Goal: Find specific page/section: Find specific page/section

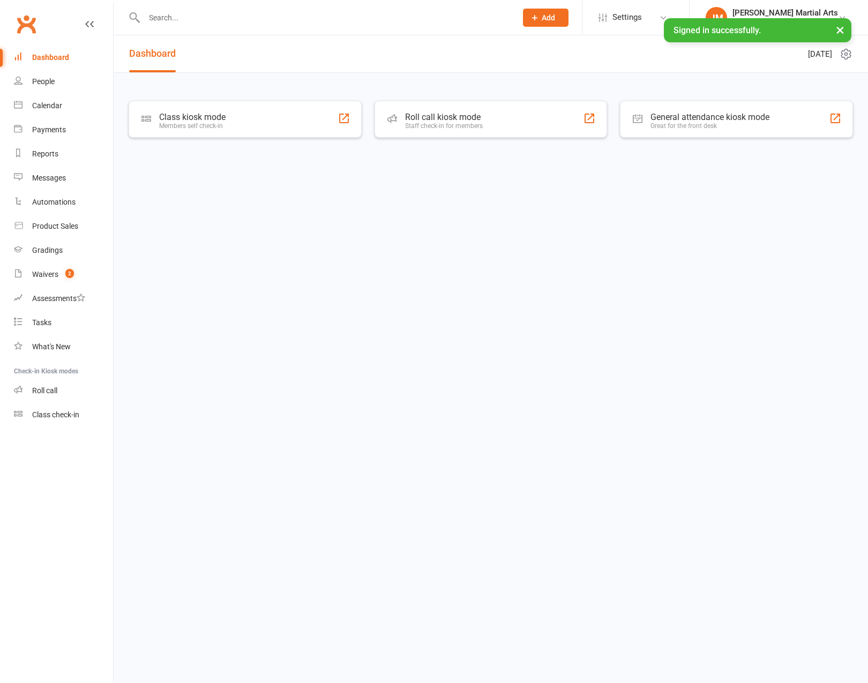
click at [217, 9] on div at bounding box center [319, 17] width 380 height 35
click at [210, 16] on input "text" at bounding box center [325, 17] width 368 height 15
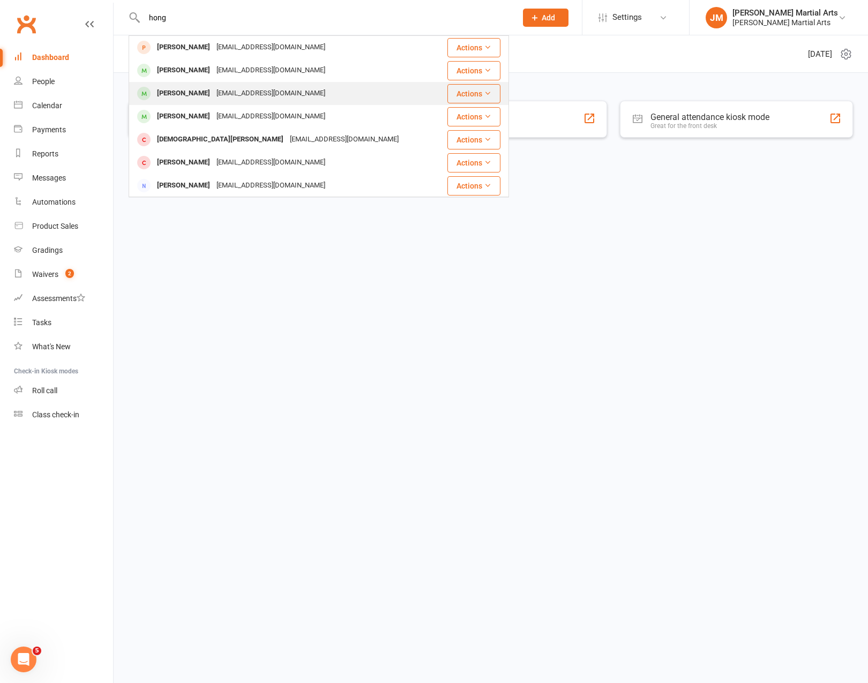
type input "hong"
click at [216, 96] on div "liu31662@gmail.com" at bounding box center [270, 94] width 115 height 16
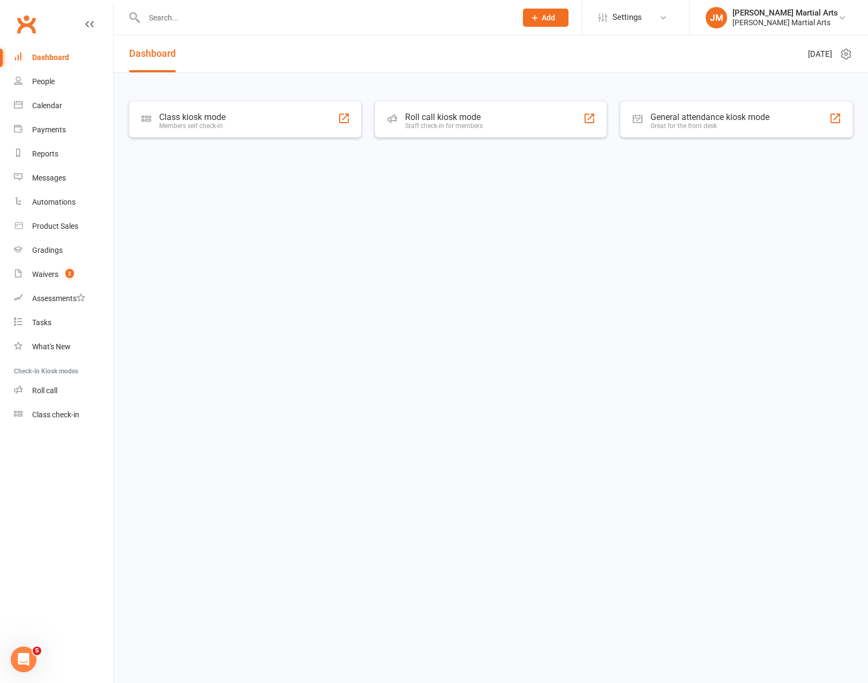
click at [195, 19] on input "text" at bounding box center [325, 17] width 368 height 15
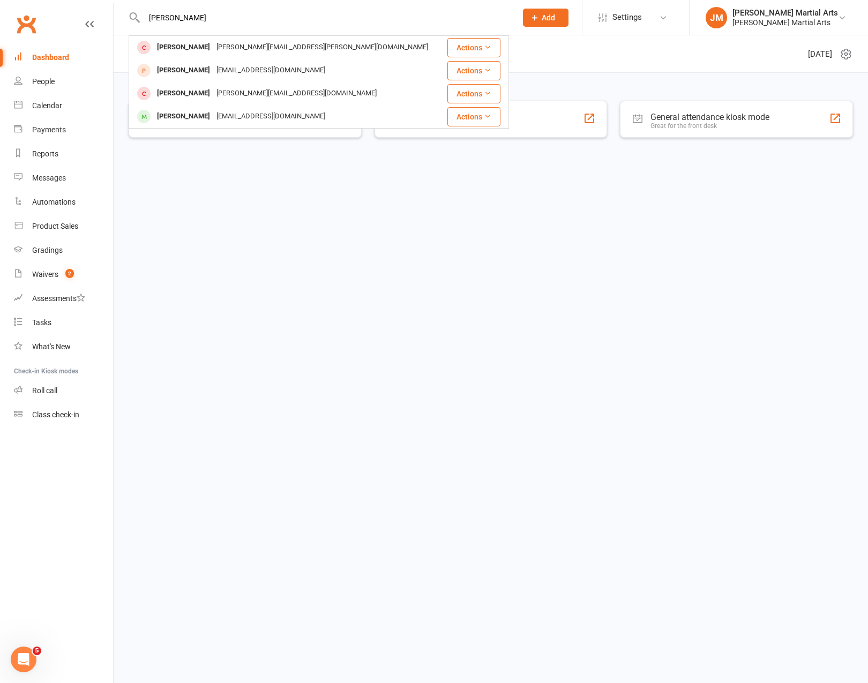
type input "[PERSON_NAME]"
click at [326, 96] on div "[PERSON_NAME] Wolfinger [EMAIL_ADDRESS][DOMAIN_NAME]" at bounding box center [287, 93] width 315 height 22
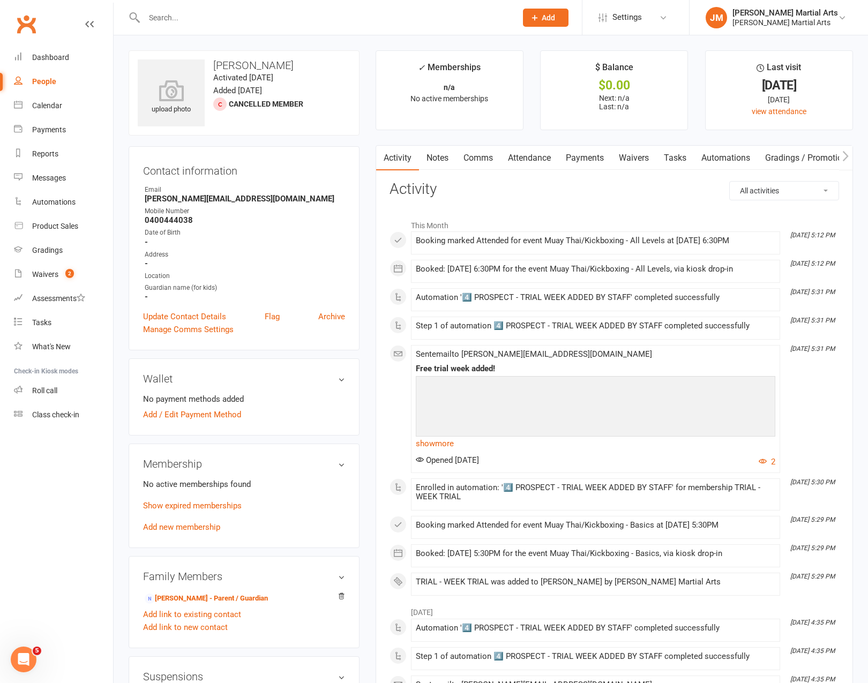
click at [642, 157] on link "Waivers" at bounding box center [633, 158] width 45 height 25
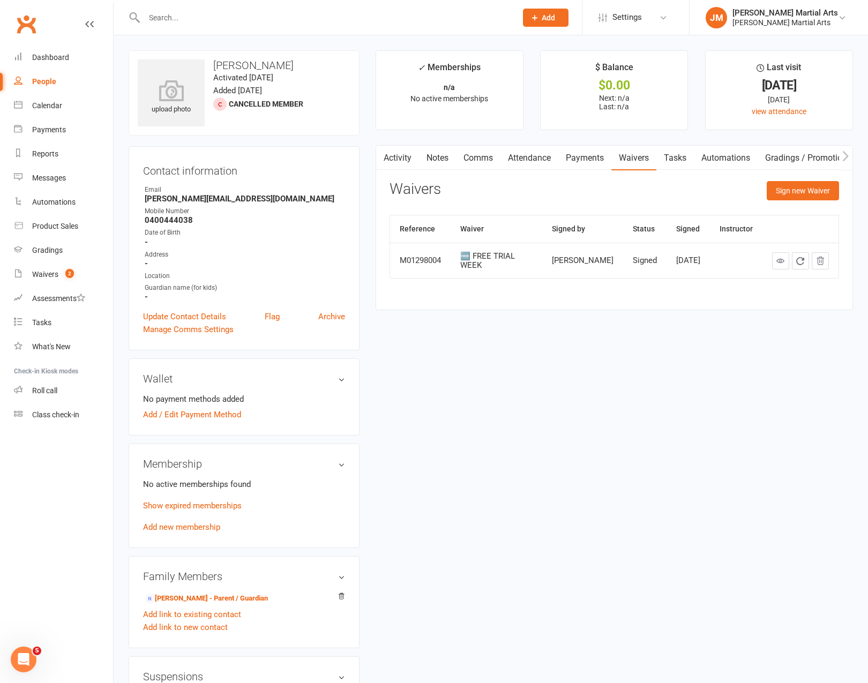
click at [574, 159] on link "Payments" at bounding box center [584, 158] width 53 height 25
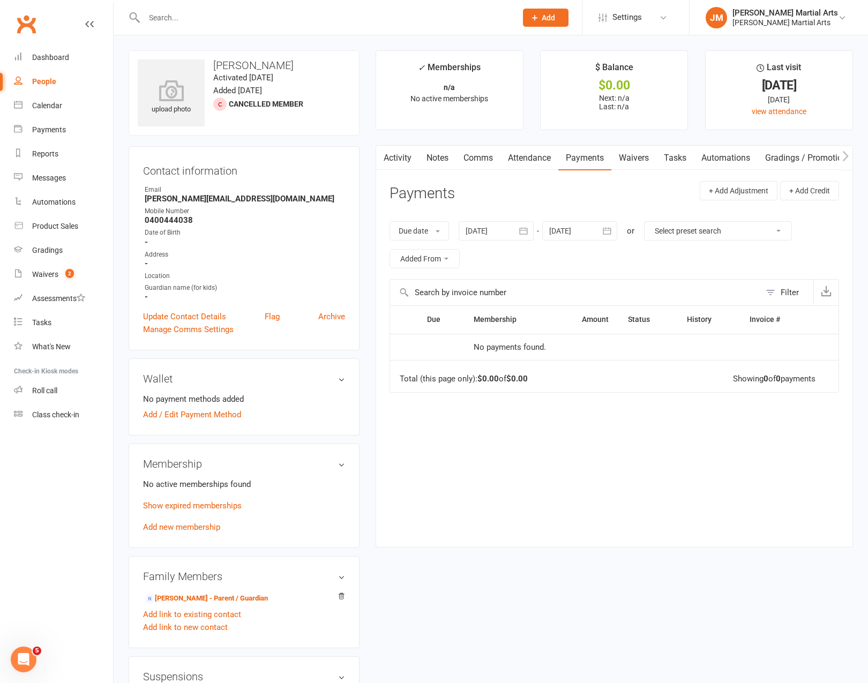
click at [526, 159] on link "Attendance" at bounding box center [529, 158] width 58 height 25
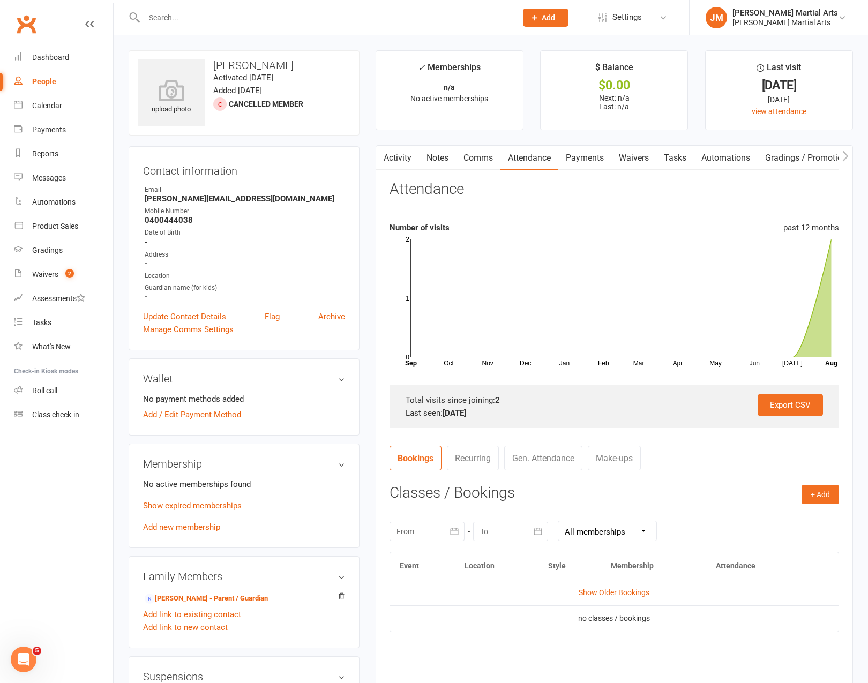
click at [395, 161] on link "Activity" at bounding box center [397, 158] width 43 height 25
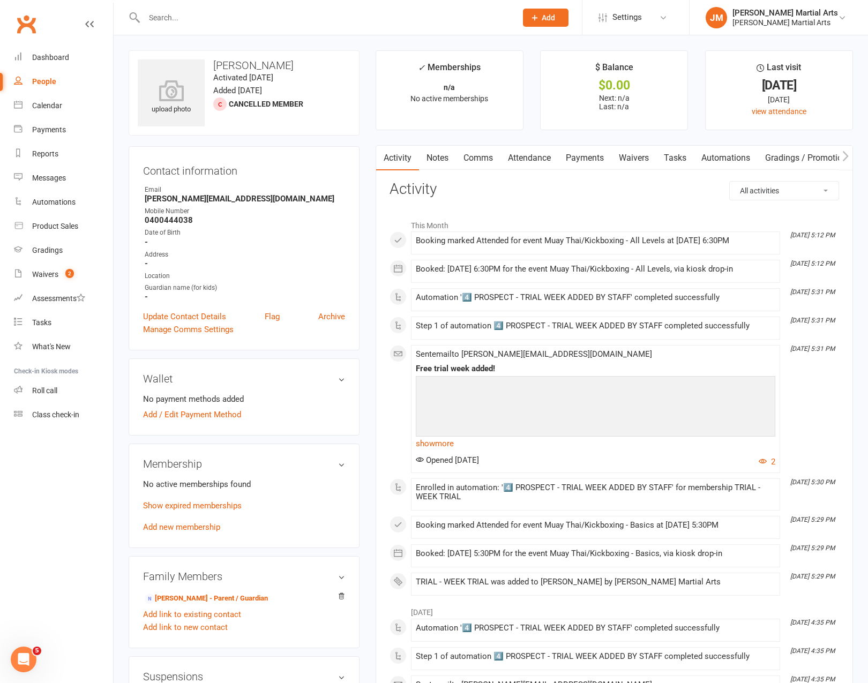
click at [636, 157] on link "Waivers" at bounding box center [633, 158] width 45 height 25
